Goal: Navigation & Orientation: Find specific page/section

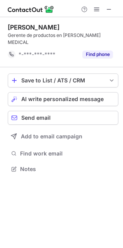
scroll to position [156, 123]
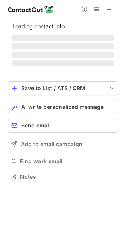
scroll to position [176, 123]
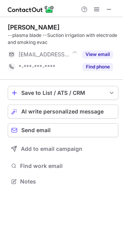
scroll to position [176, 123]
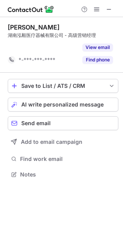
scroll to position [156, 123]
